Goal: Information Seeking & Learning: Check status

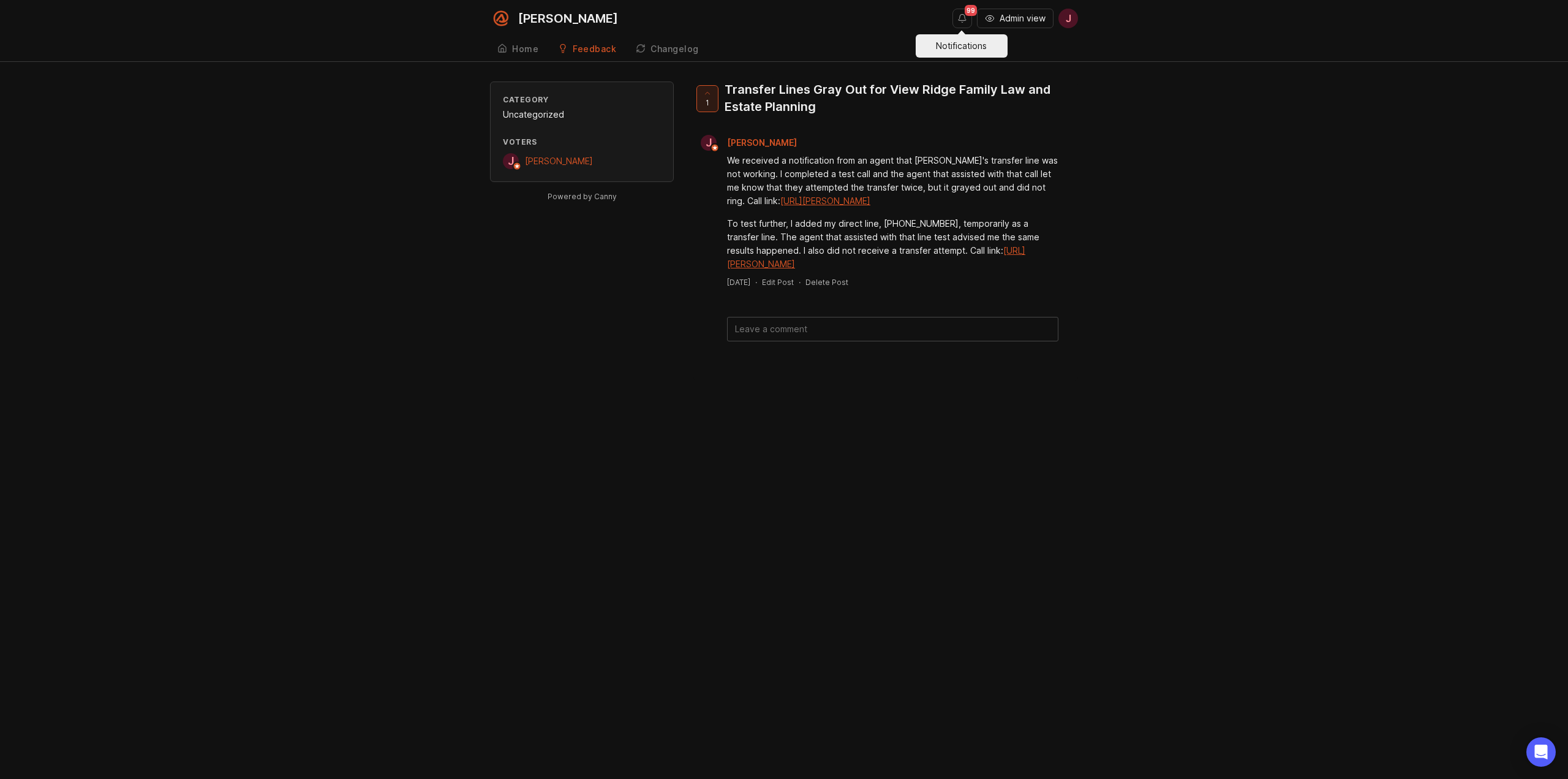
click at [961, 17] on button "Notifications" at bounding box center [963, 19] width 20 height 20
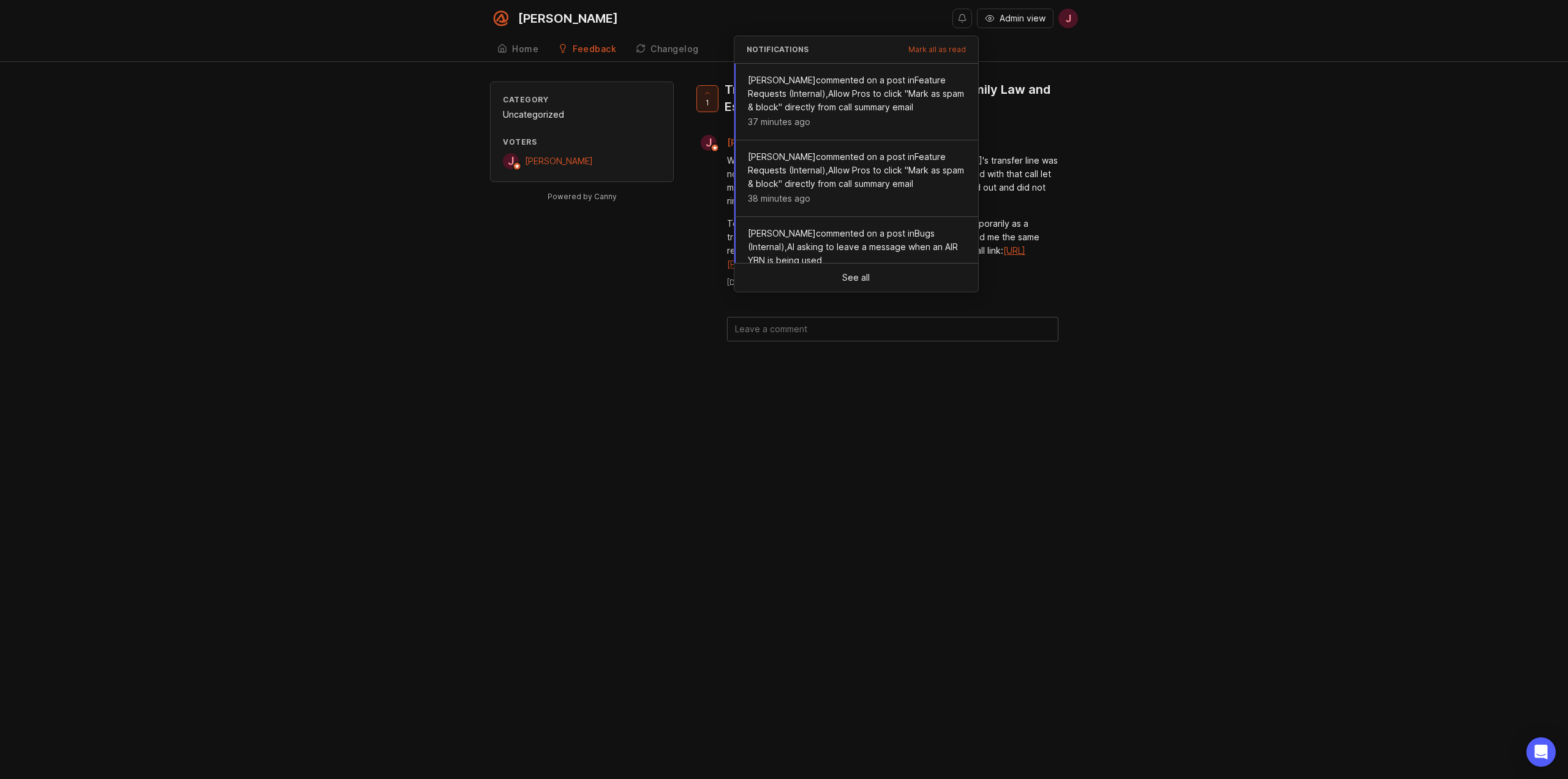
click at [961, 17] on button "Notifications" at bounding box center [963, 19] width 20 height 20
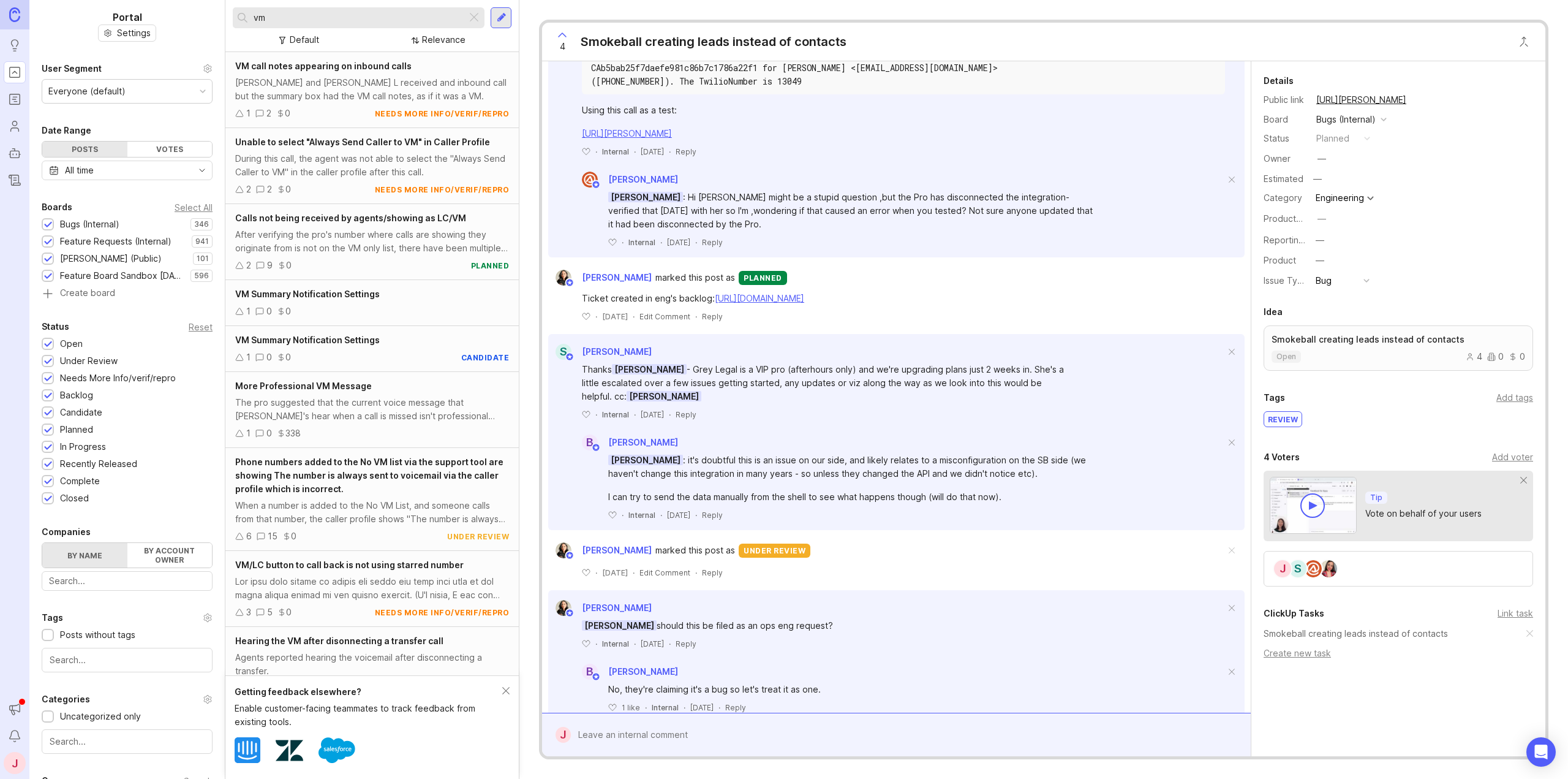
scroll to position [552, 0]
click at [802, 303] on link "https://app.clickup.com/t/86dxjgtft" at bounding box center [760, 297] width 89 height 11
